Goal: Feedback & Contribution: Submit feedback/report problem

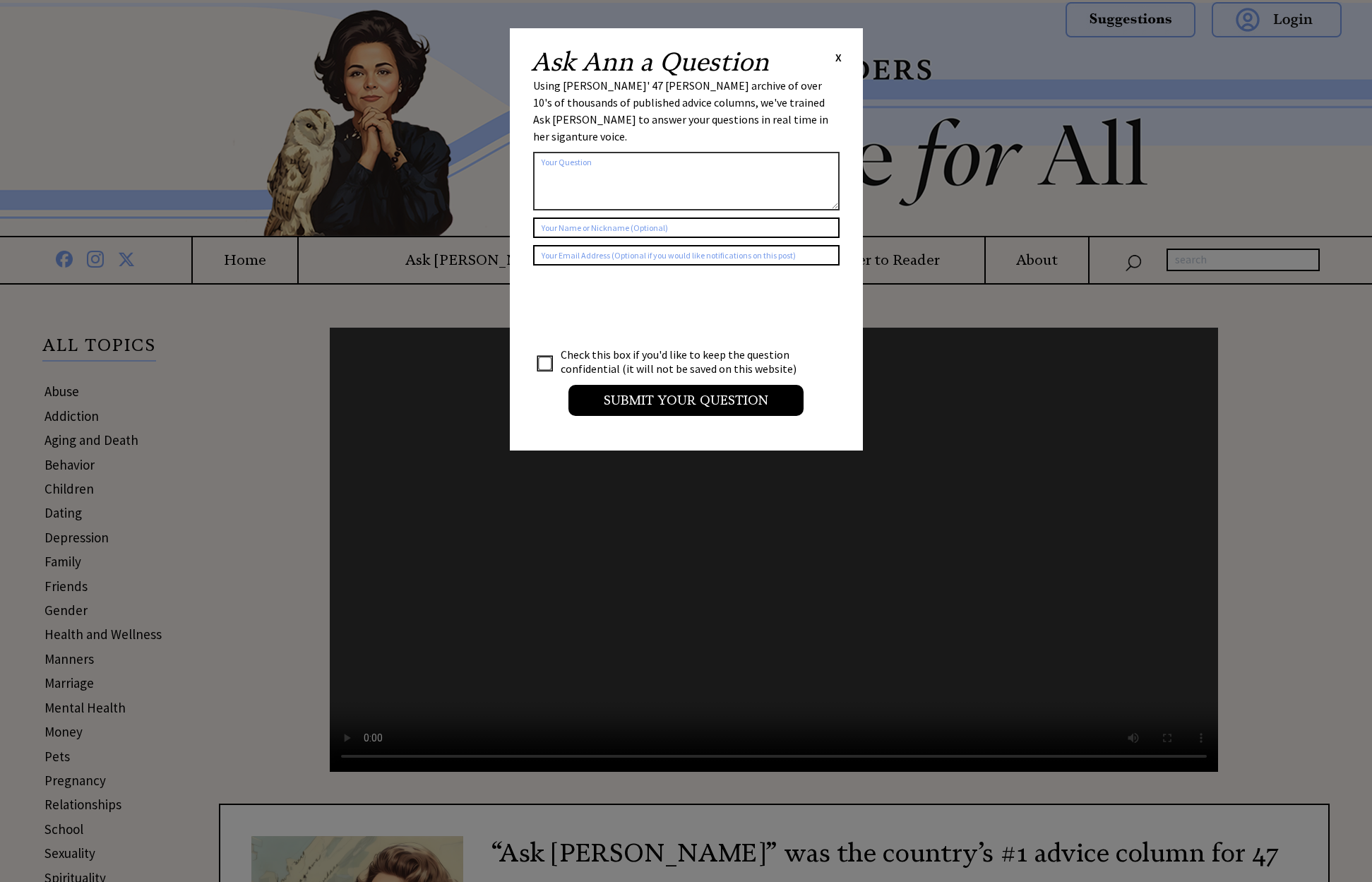
click at [598, 161] on textarea at bounding box center [686, 181] width 307 height 59
click at [614, 151] on textarea at bounding box center [686, 181] width 307 height 59
paste textarea "Non-Eligible Bachelor"
type textarea "Please add the first column from 1955 to the archive. I can't find it in search…"
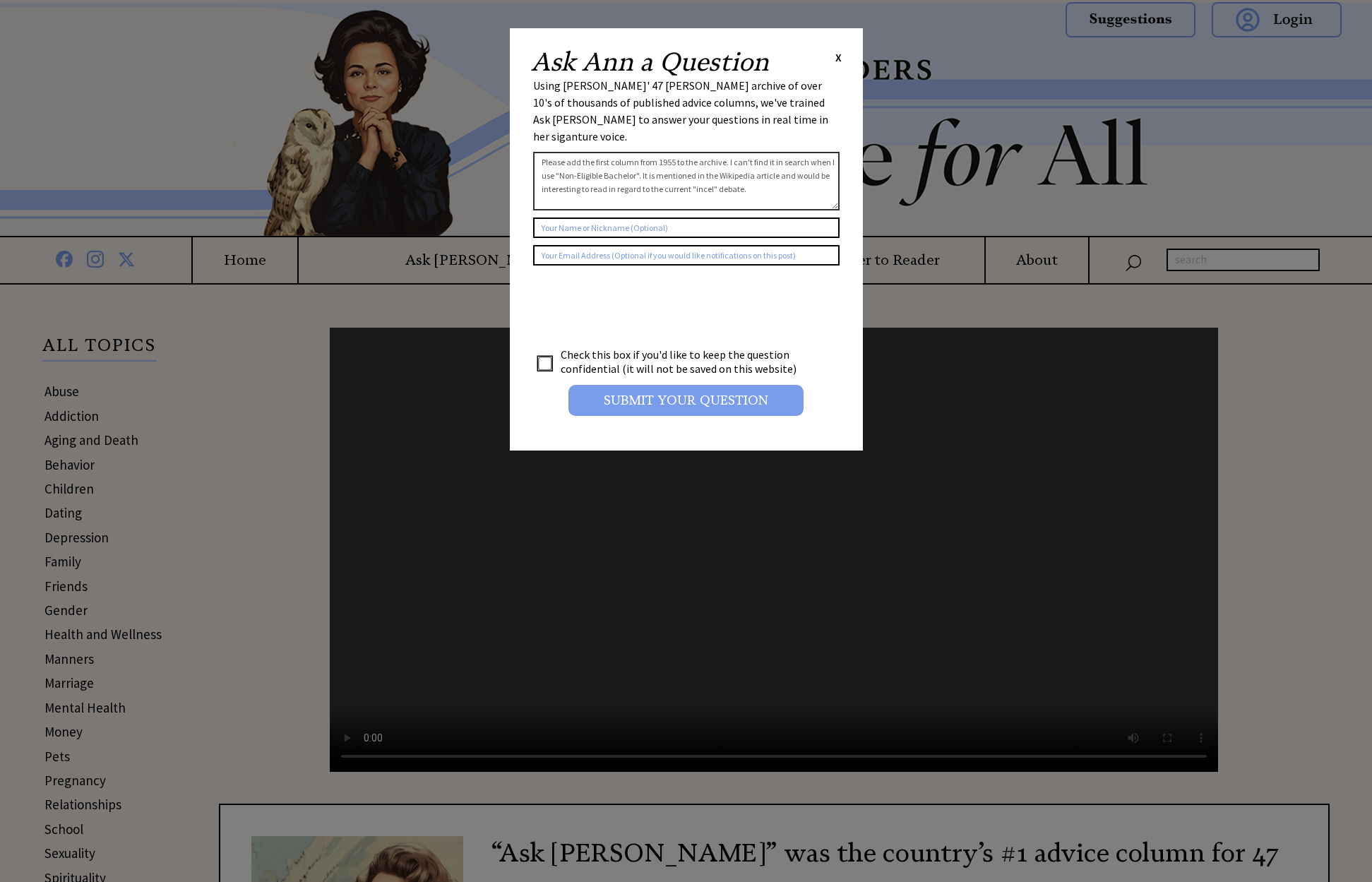
click at [716, 386] on input "Submit your Question" at bounding box center [686, 400] width 235 height 31
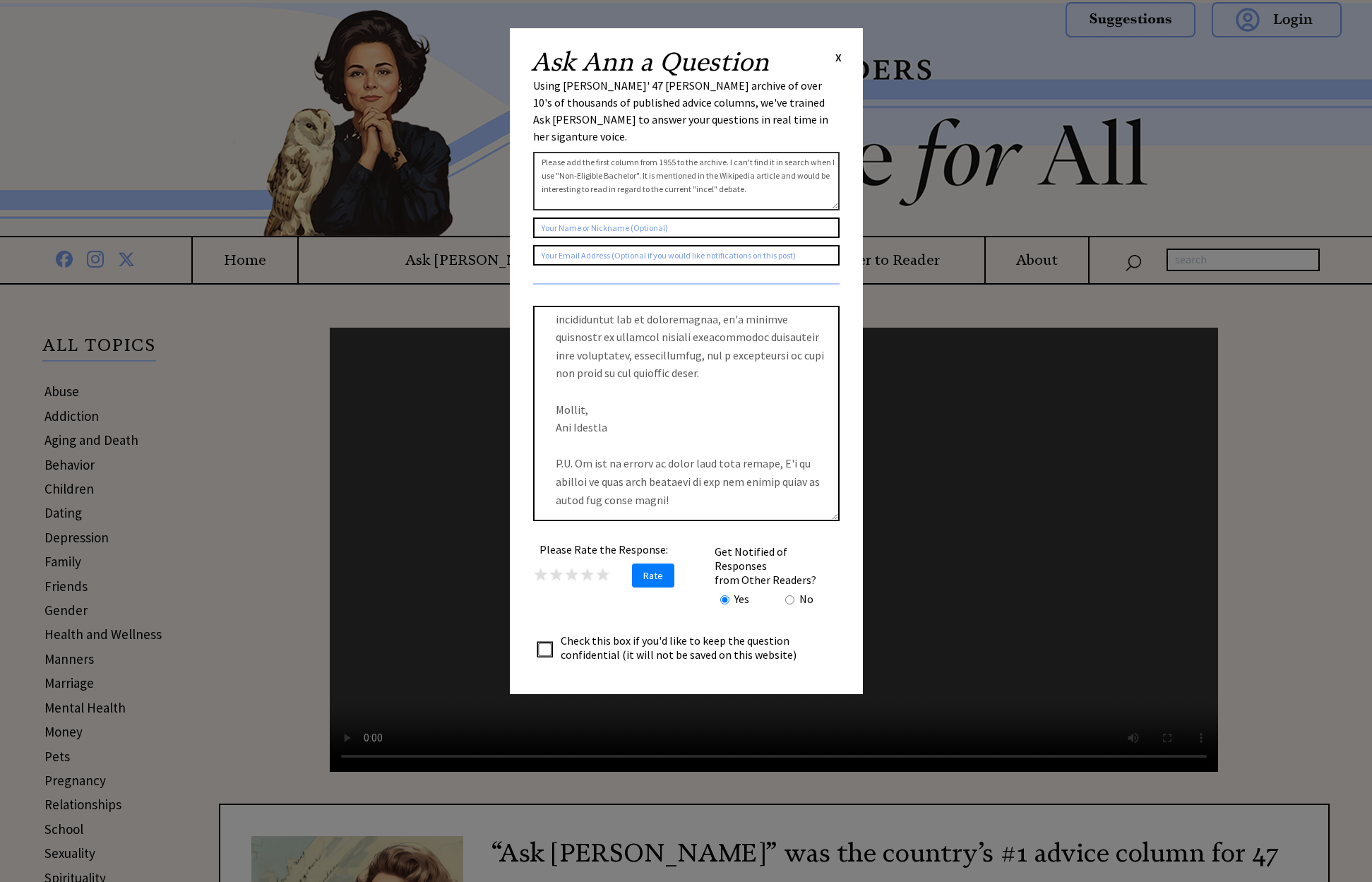
scroll to position [433, 0]
drag, startPoint x: 794, startPoint y: 171, endPoint x: 523, endPoint y: 141, distance: 272.7
click at [523, 141] on div "Ask [PERSON_NAME] a Question X Using [PERSON_NAME]' 47 [PERSON_NAME] archive of…" at bounding box center [686, 361] width 353 height 666
click at [836, 57] on span "X" at bounding box center [838, 57] width 7 height 14
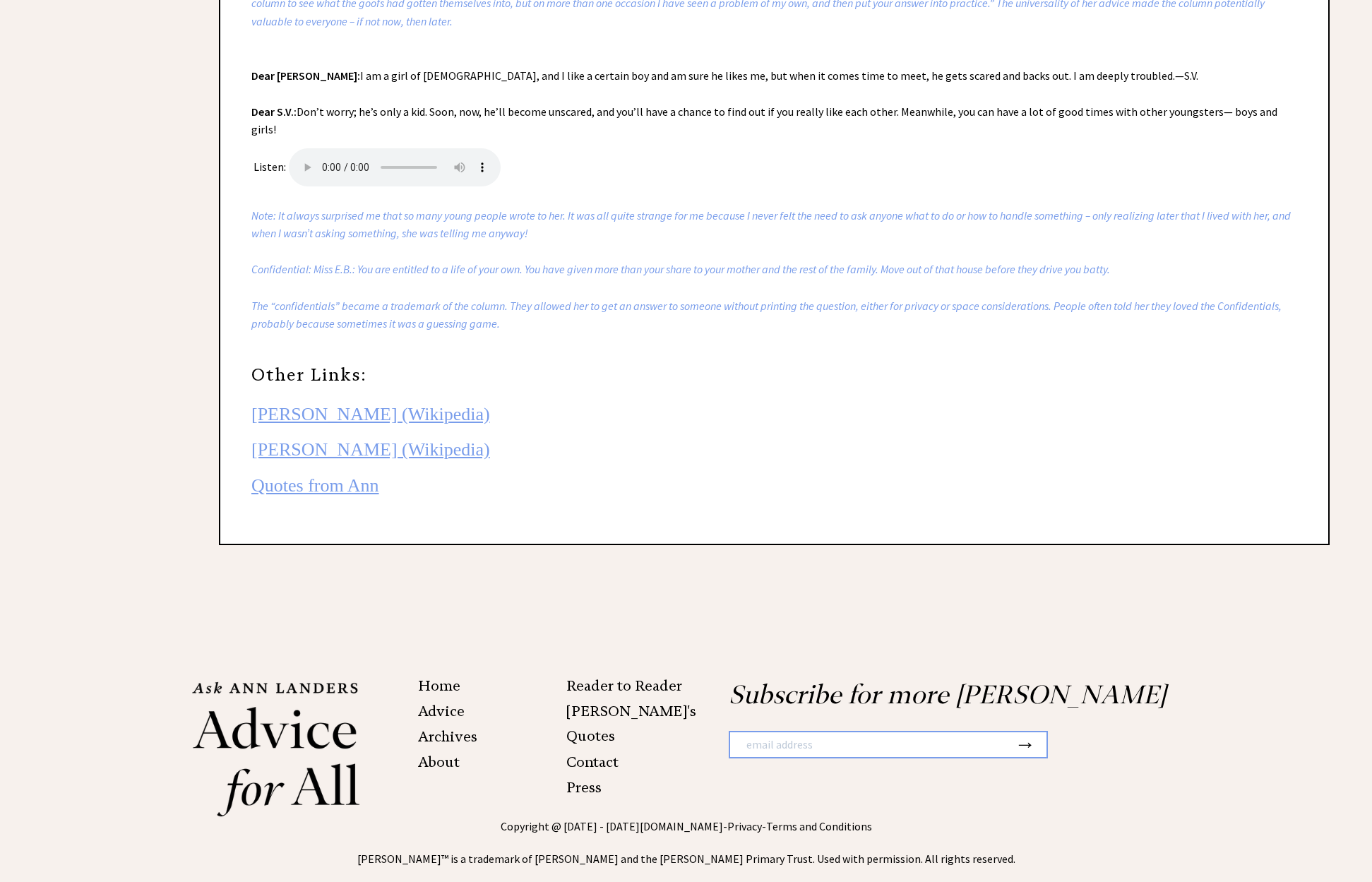
scroll to position [2577, 0]
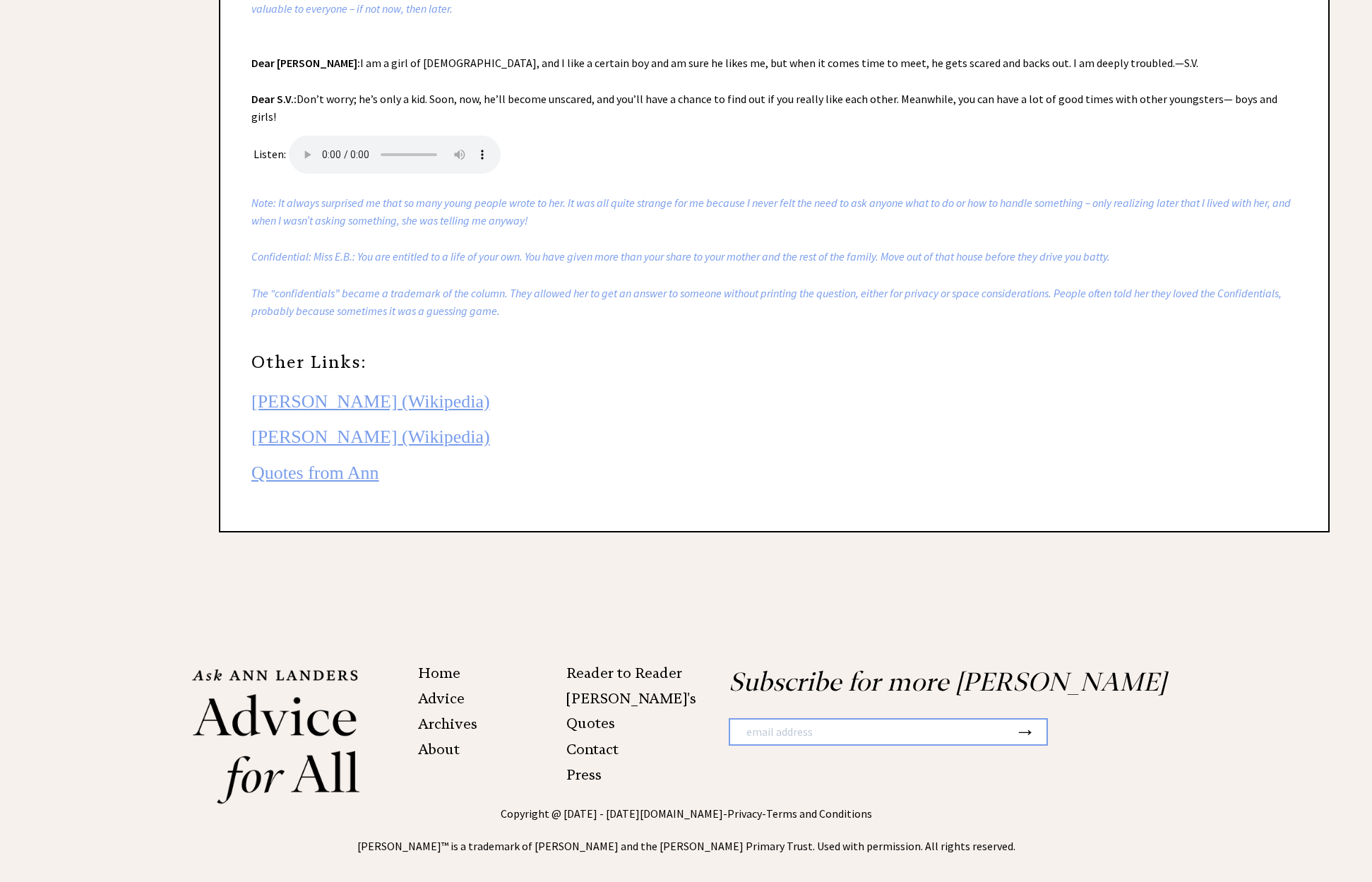
click at [609, 741] on link "Contact" at bounding box center [592, 750] width 52 height 17
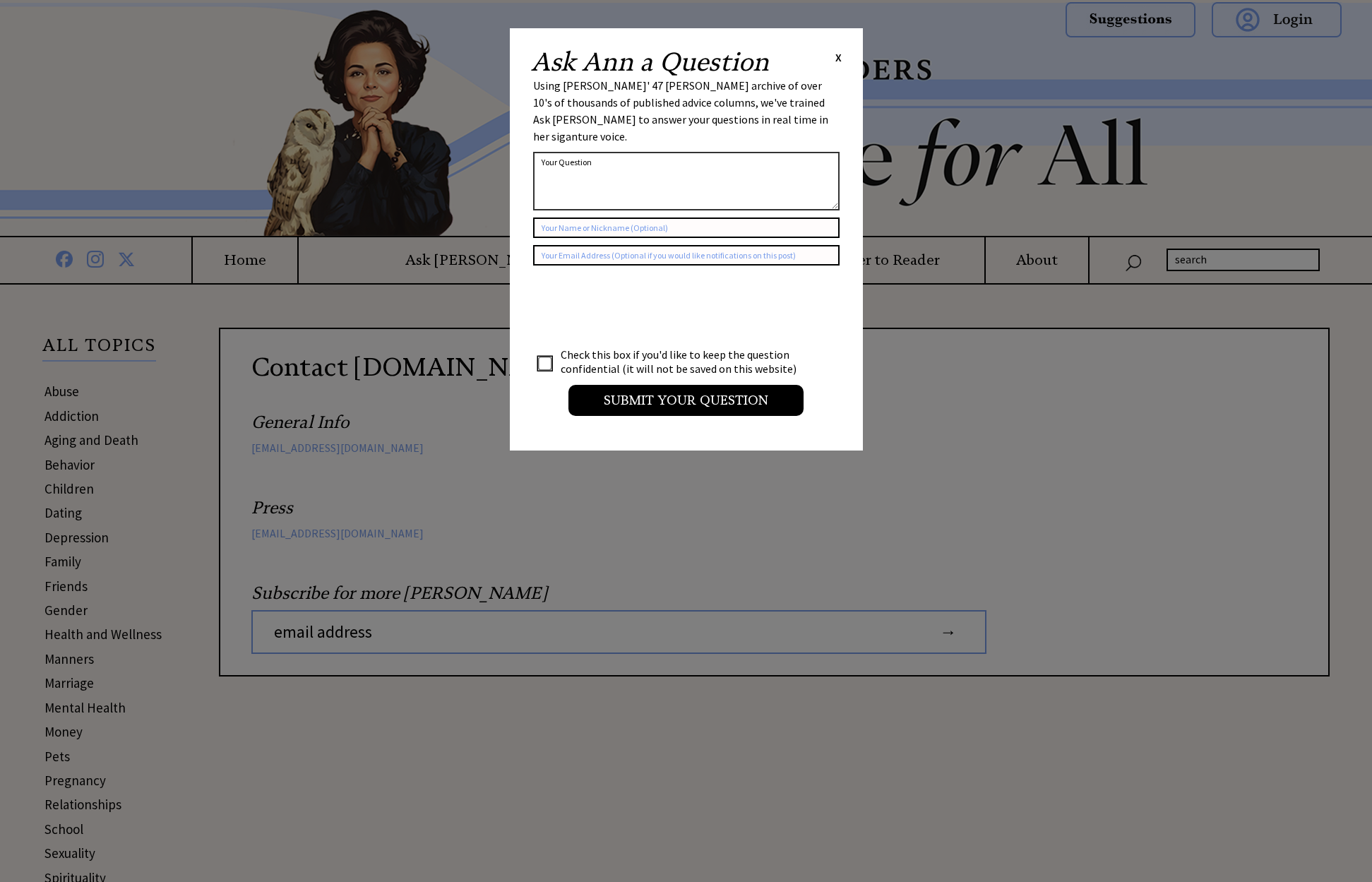
click at [837, 55] on span "X" at bounding box center [838, 57] width 7 height 14
